Goal: Information Seeking & Learning: Understand process/instructions

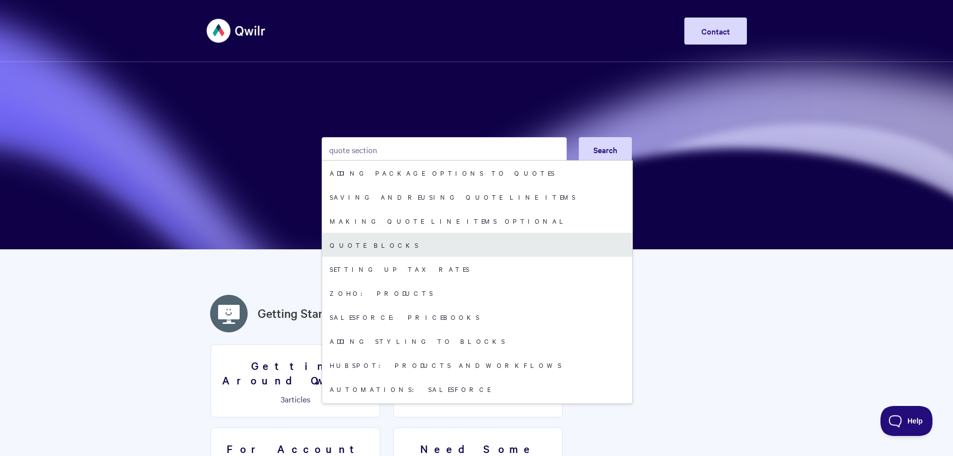
type input "quote section"
drag, startPoint x: 361, startPoint y: 245, endPoint x: 376, endPoint y: 244, distance: 15.1
click at [361, 245] on link "Quote Blocks" at bounding box center [477, 245] width 310 height 24
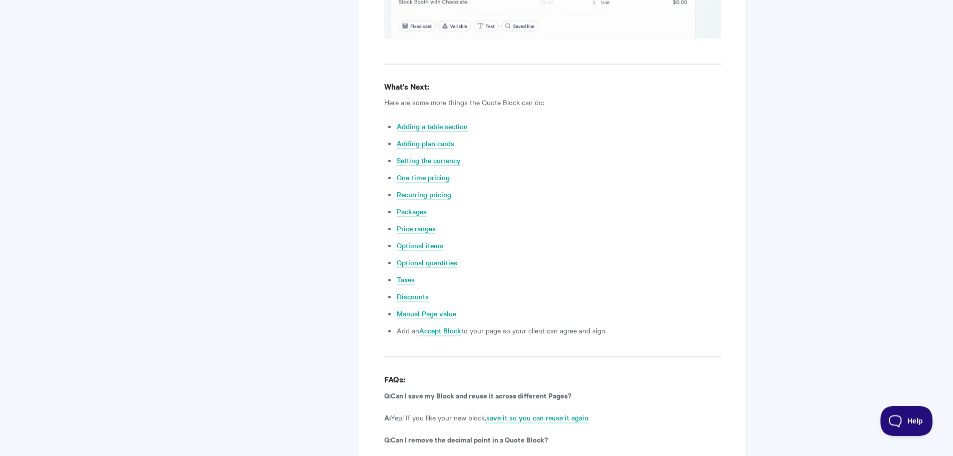
scroll to position [3666, 0]
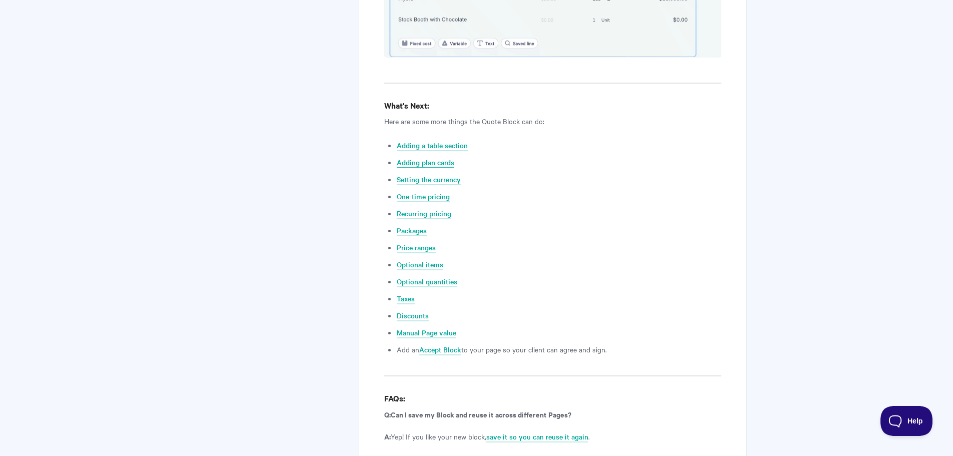
click at [420, 157] on link "Adding plan cards" at bounding box center [426, 162] width 58 height 11
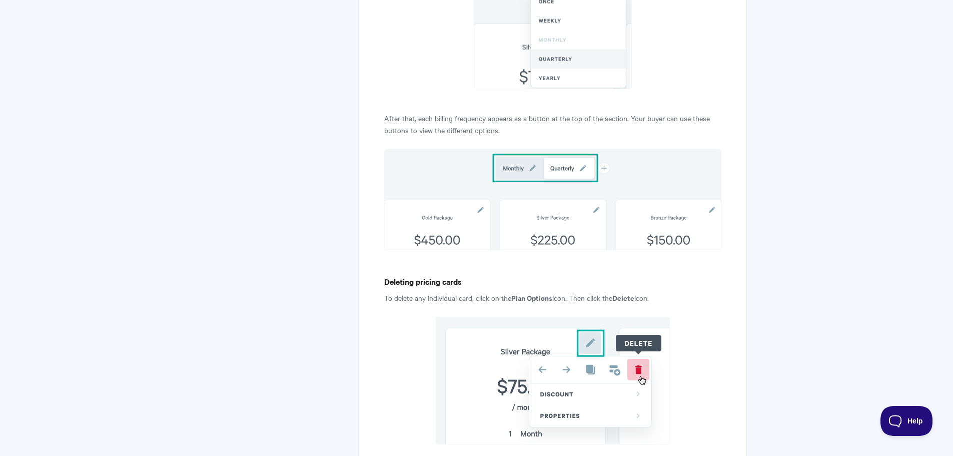
scroll to position [5201, 0]
